Goal: Navigation & Orientation: Find specific page/section

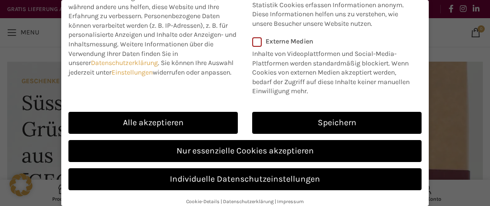
scroll to position [95, 0]
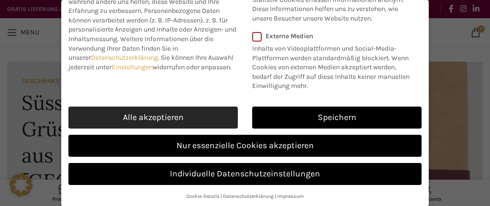
click at [190, 117] on link "Alle akzeptieren" at bounding box center [152, 118] width 169 height 22
checkbox input "true"
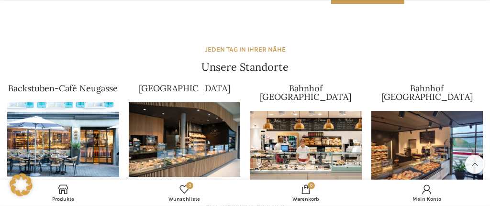
scroll to position [908, 0]
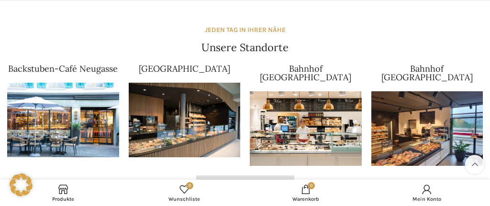
click at [233, 182] on span "Alle Standorte ansehen" at bounding box center [245, 186] width 79 height 8
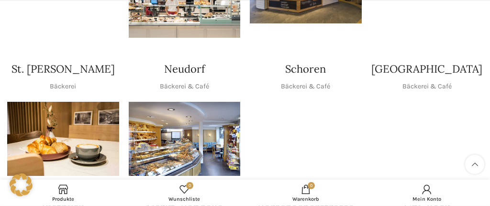
scroll to position [303, 0]
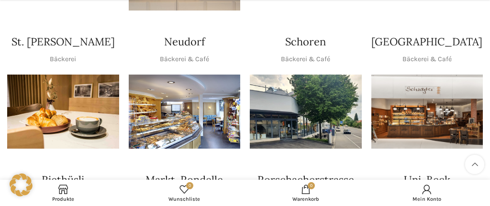
click at [287, 76] on img "1 / 1" at bounding box center [306, 112] width 112 height 75
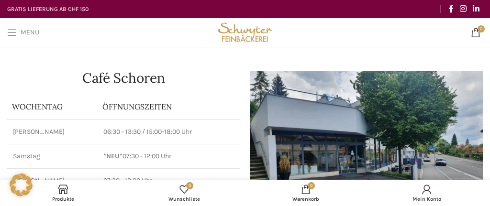
click at [17, 30] on span "Open mobile menu" at bounding box center [12, 33] width 10 height 10
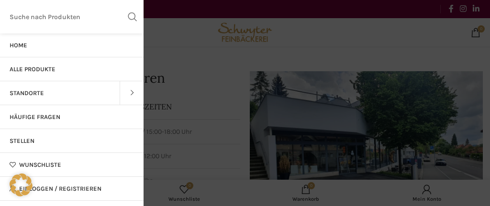
click at [127, 91] on span at bounding box center [132, 93] width 24 height 24
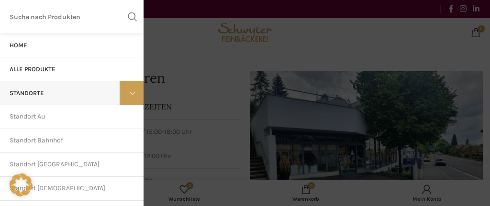
click at [128, 91] on span at bounding box center [132, 93] width 24 height 24
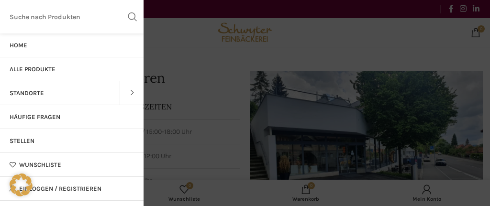
click at [128, 91] on span at bounding box center [132, 93] width 24 height 24
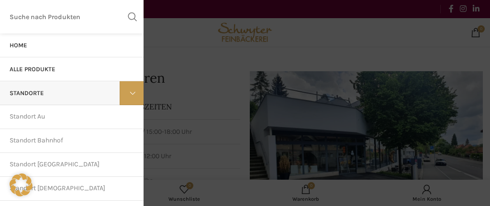
click at [34, 94] on span "Standorte" at bounding box center [27, 93] width 34 height 8
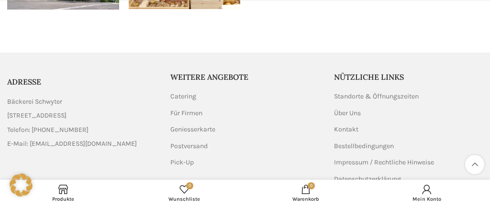
scroll to position [1211, 0]
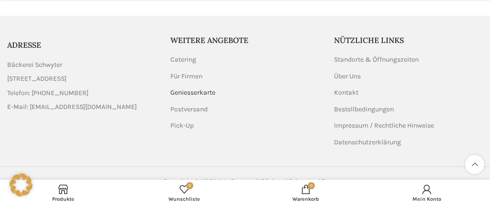
click at [181, 88] on link "Geniesserkarte" at bounding box center [193, 93] width 46 height 10
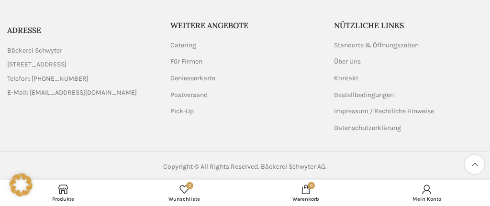
scroll to position [720, 0]
click at [360, 42] on link "Standorte & Öffnungszeiten" at bounding box center [377, 45] width 86 height 10
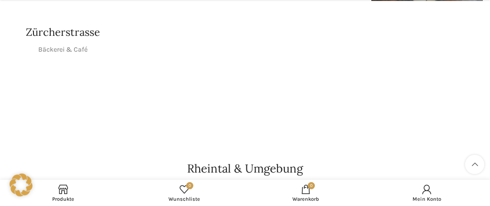
scroll to position [606, 0]
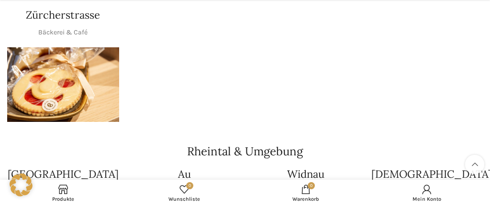
click at [96, 91] on img "1 / 1" at bounding box center [63, 84] width 112 height 75
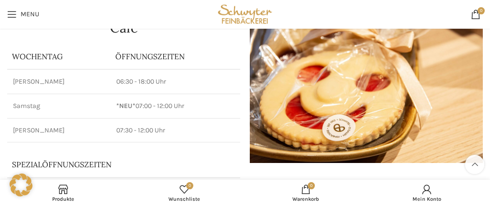
scroll to position [50, 0]
